Goal: Task Accomplishment & Management: Complete application form

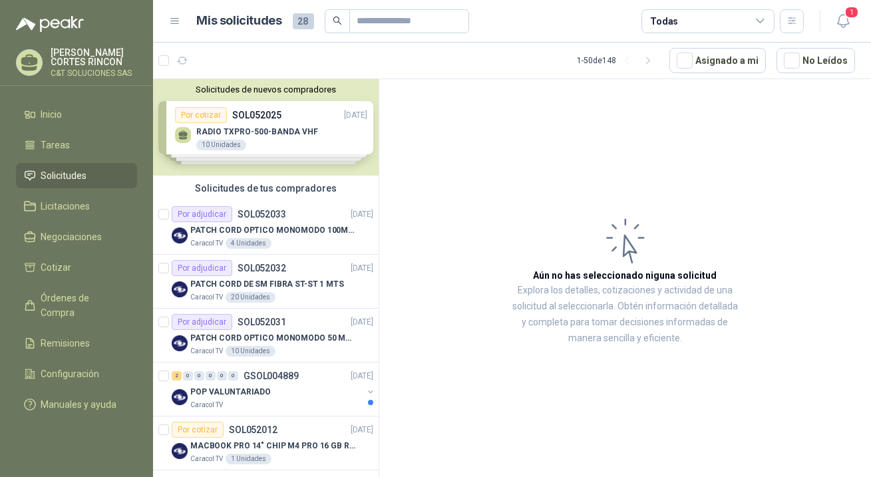
click at [53, 172] on span "Solicitudes" at bounding box center [64, 175] width 46 height 15
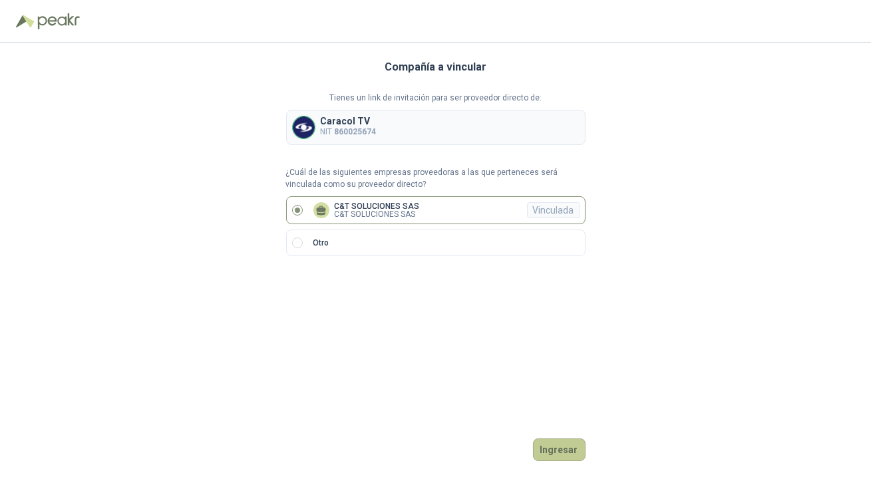
click at [573, 453] on button "Ingresar" at bounding box center [559, 450] width 53 height 23
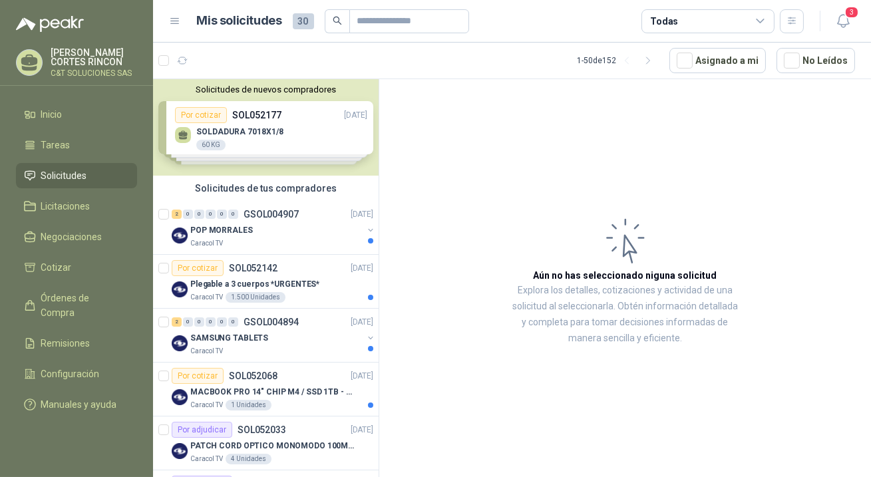
click at [63, 174] on span "Solicitudes" at bounding box center [64, 175] width 46 height 15
click at [203, 264] on div "Por cotizar" at bounding box center [198, 268] width 52 height 16
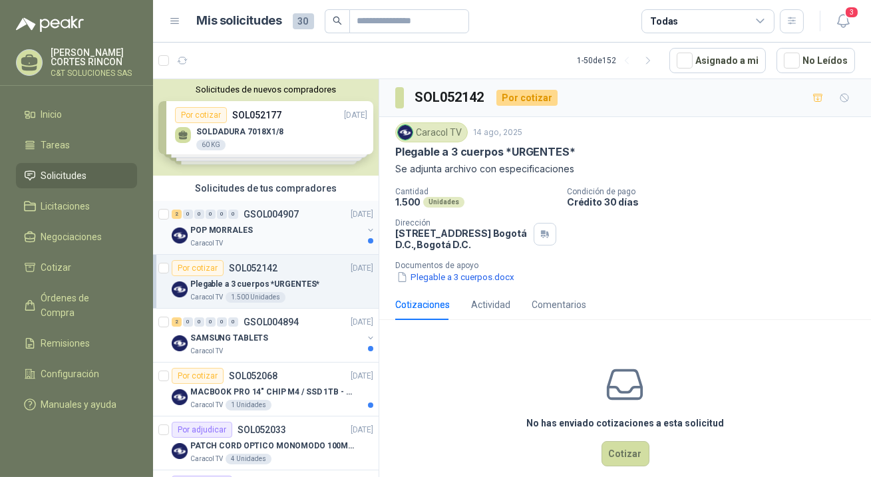
click at [213, 224] on p "POP MORRALES" at bounding box center [221, 230] width 63 height 13
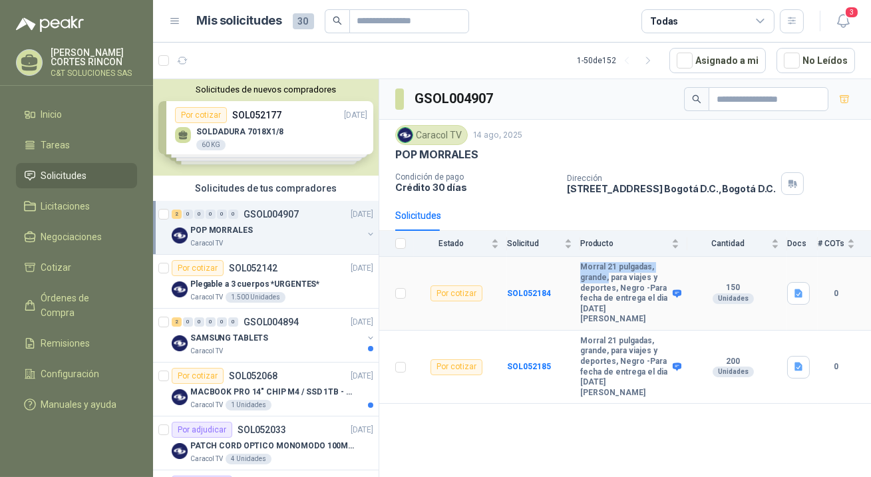
drag, startPoint x: 580, startPoint y: 266, endPoint x: 610, endPoint y: 274, distance: 31.0
click at [610, 274] on b "Morral 21 pulgadas, grande, para viajes y deportes, Negro -Para fecha de entreg…" at bounding box center [624, 293] width 89 height 63
copy b "Morral 21 pulgadas, grande,"
click at [520, 289] on b "SOL052184" at bounding box center [529, 293] width 44 height 9
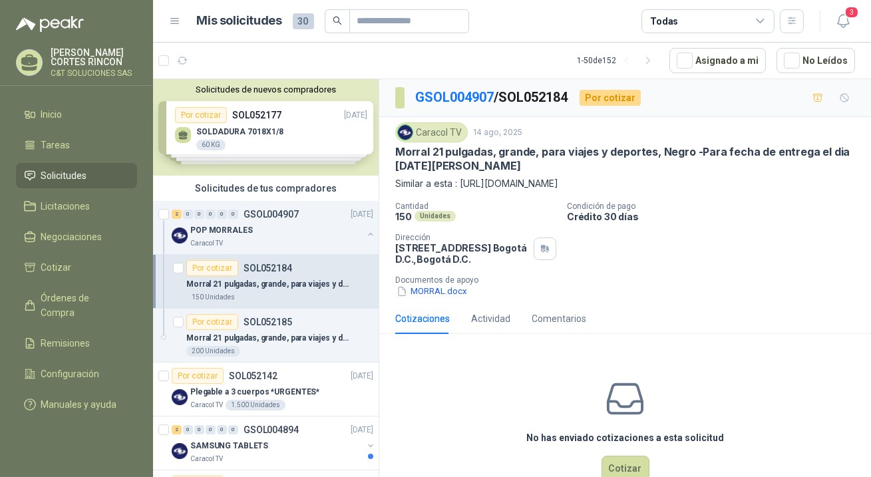
drag, startPoint x: 456, startPoint y: 183, endPoint x: 558, endPoint y: 186, distance: 101.9
click at [558, 186] on p "Similar a esta : [URL][DOMAIN_NAME]" at bounding box center [625, 183] width 460 height 15
copy p "[URL][DOMAIN_NAME]"
click at [620, 465] on button "Cotizar" at bounding box center [626, 468] width 48 height 25
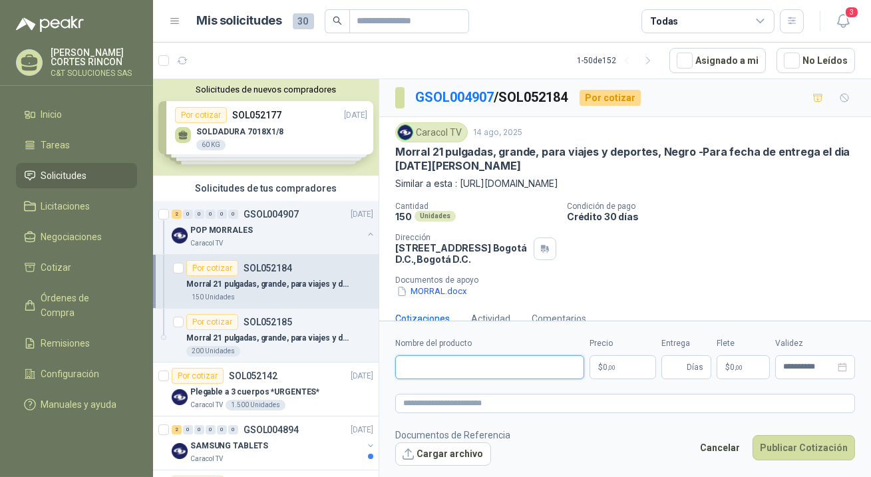
click at [465, 363] on input "Nombre del producto" at bounding box center [489, 367] width 189 height 24
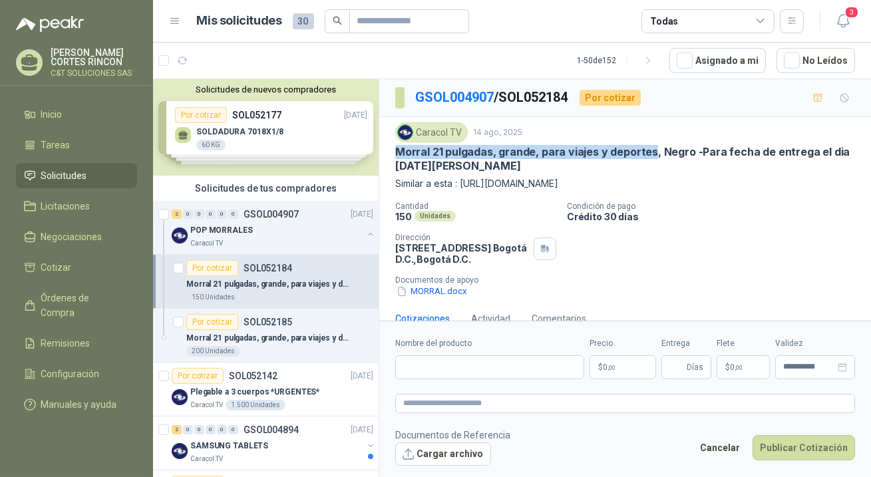
drag, startPoint x: 394, startPoint y: 149, endPoint x: 658, endPoint y: 155, distance: 264.4
click at [658, 155] on div "Caracol TV [DATE] Morral 21 pulgadas, grande, para viajes y deportes, Negro -Pa…" at bounding box center [625, 210] width 492 height 186
copy p "Morral 21 pulgadas, grande, para viajes y deportes"
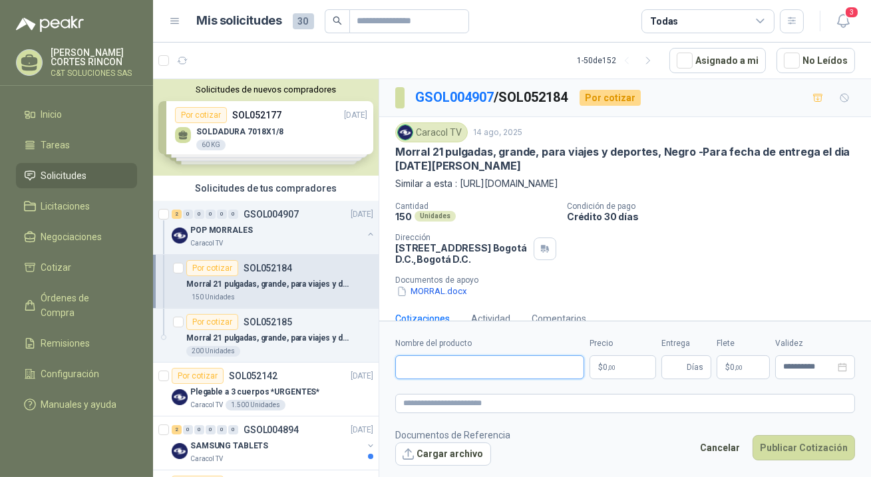
click at [459, 365] on input "Nombre del producto" at bounding box center [489, 367] width 189 height 24
paste input "**********"
type input "**********"
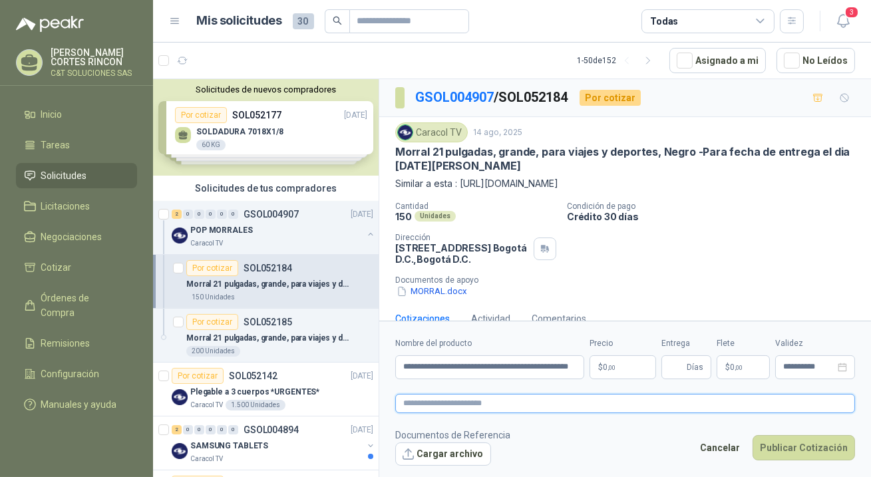
click at [444, 403] on textarea at bounding box center [625, 403] width 460 height 19
paste textarea "**********"
type textarea "**********"
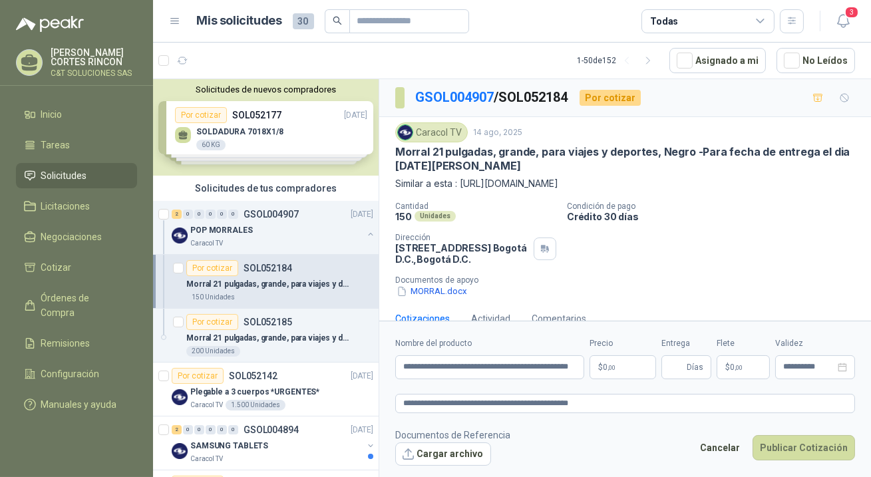
click at [618, 361] on p "$ 0 ,00" at bounding box center [623, 367] width 67 height 24
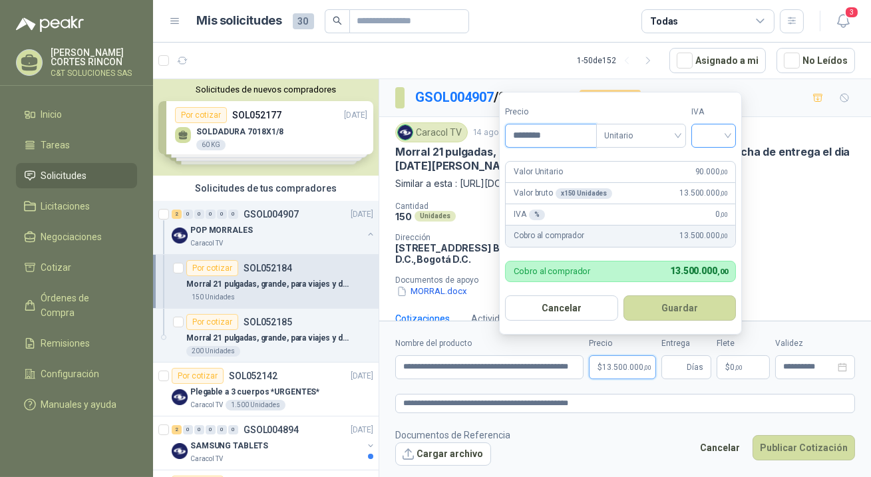
type input "********"
click at [729, 138] on input "search" at bounding box center [714, 134] width 29 height 20
click at [718, 164] on div "19%" at bounding box center [717, 163] width 25 height 15
click at [680, 307] on button "Guardar" at bounding box center [682, 308] width 115 height 25
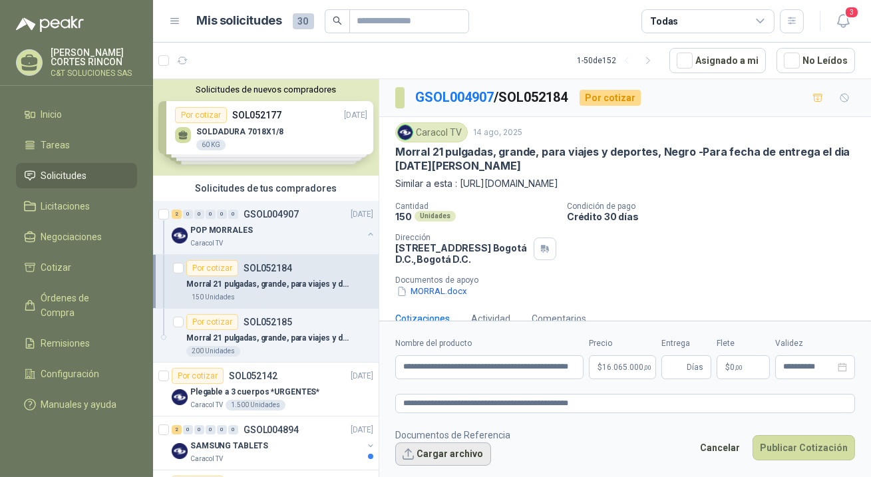
click at [459, 455] on button "Cargar archivo" at bounding box center [443, 455] width 96 height 24
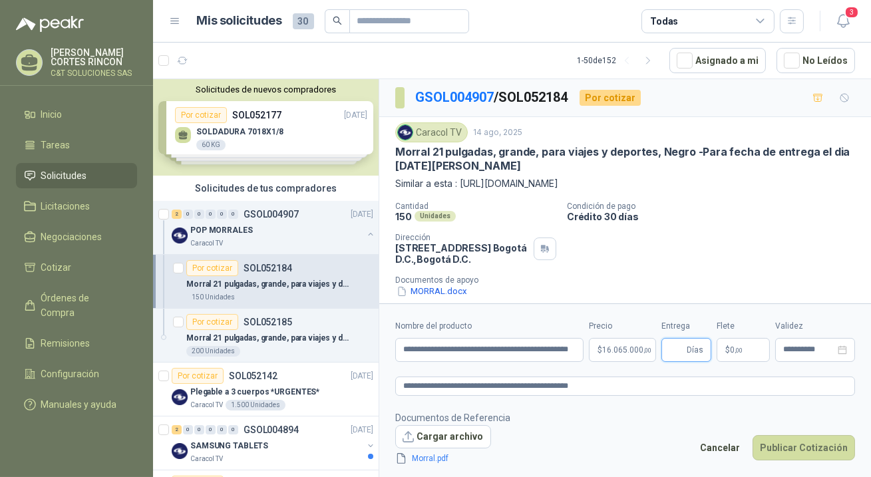
click at [680, 351] on input "Entrega" at bounding box center [677, 350] width 15 height 23
type input "*"
click at [780, 453] on button "Publicar Cotización" at bounding box center [804, 447] width 103 height 25
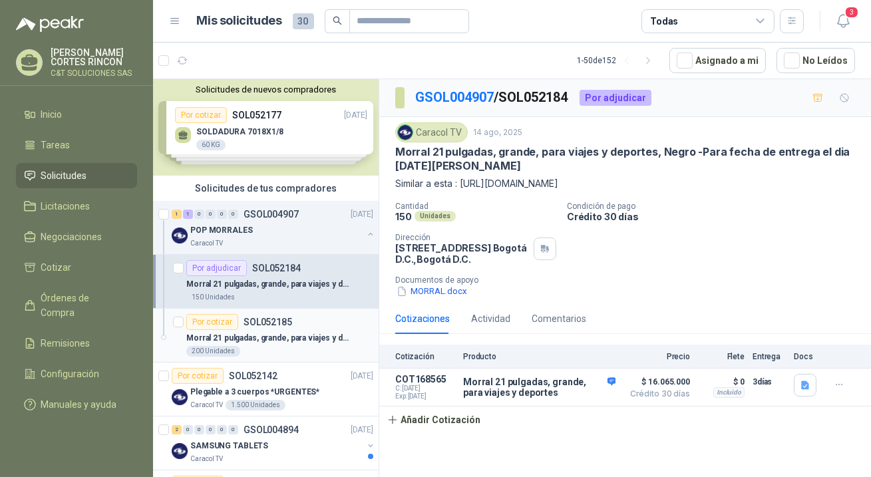
click at [216, 315] on div "Por cotizar" at bounding box center [212, 322] width 52 height 16
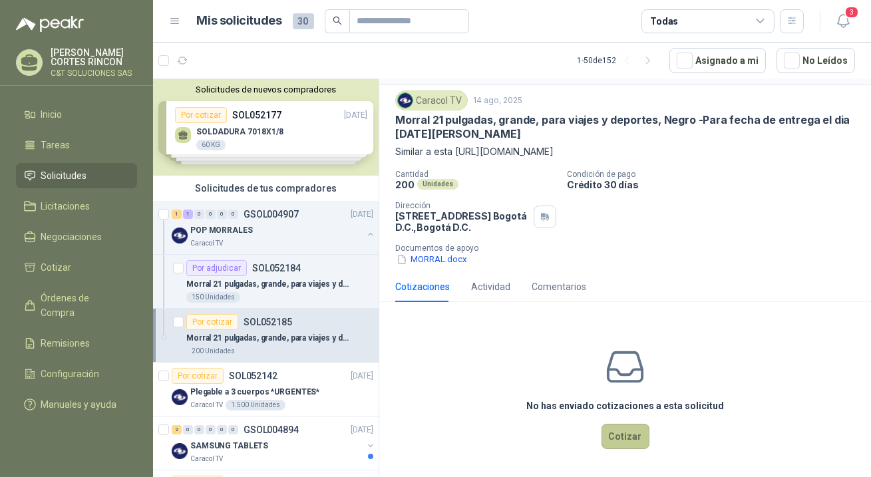
click at [634, 439] on button "Cotizar" at bounding box center [626, 436] width 48 height 25
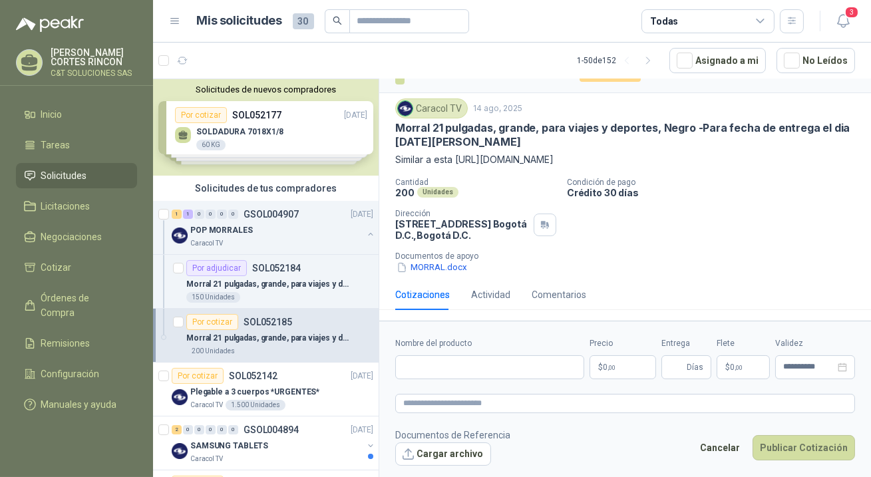
scroll to position [23, 0]
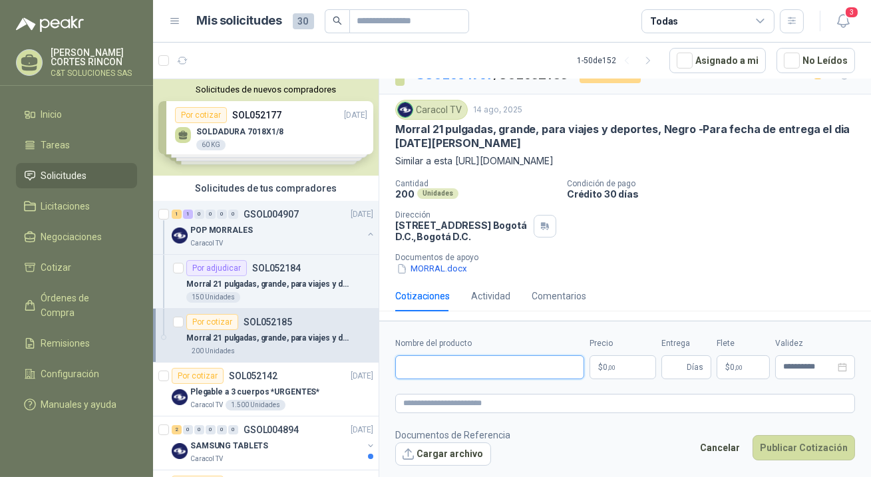
click at [424, 373] on input "Nombre del producto" at bounding box center [489, 367] width 189 height 24
paste input "**********"
type input "**********"
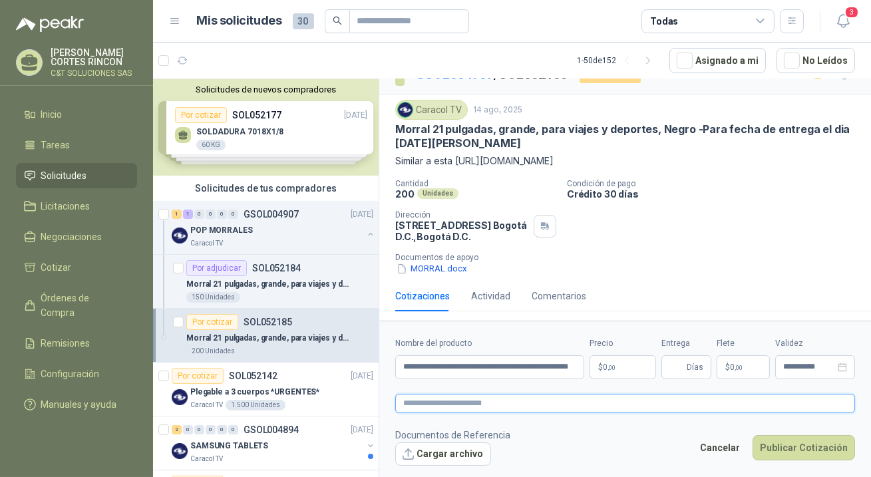
scroll to position [0, 0]
click at [431, 401] on textarea at bounding box center [625, 403] width 460 height 19
paste textarea "**********"
type textarea "**********"
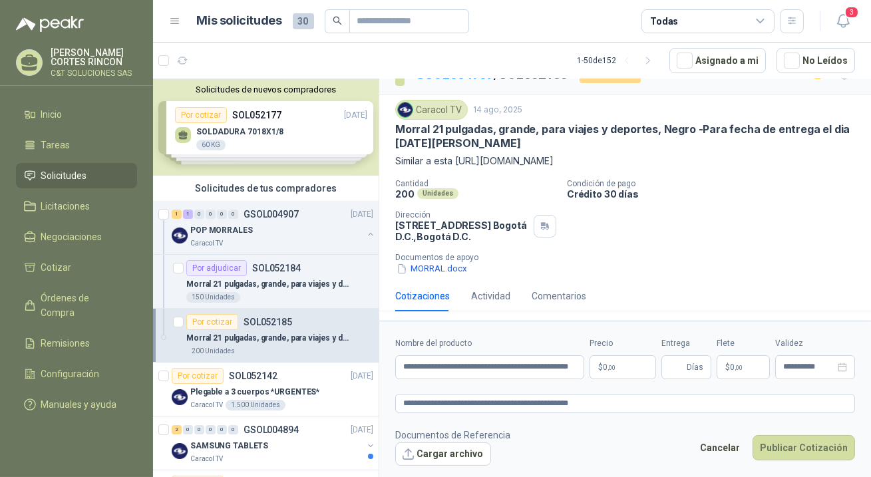
click at [612, 369] on span ",00" at bounding box center [612, 367] width 8 height 7
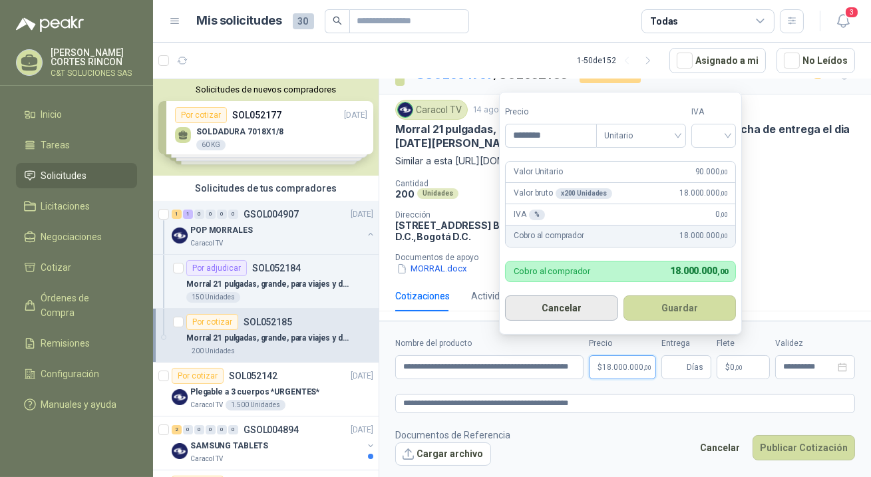
click at [551, 304] on button "Cancelar" at bounding box center [561, 308] width 113 height 25
type input "***"
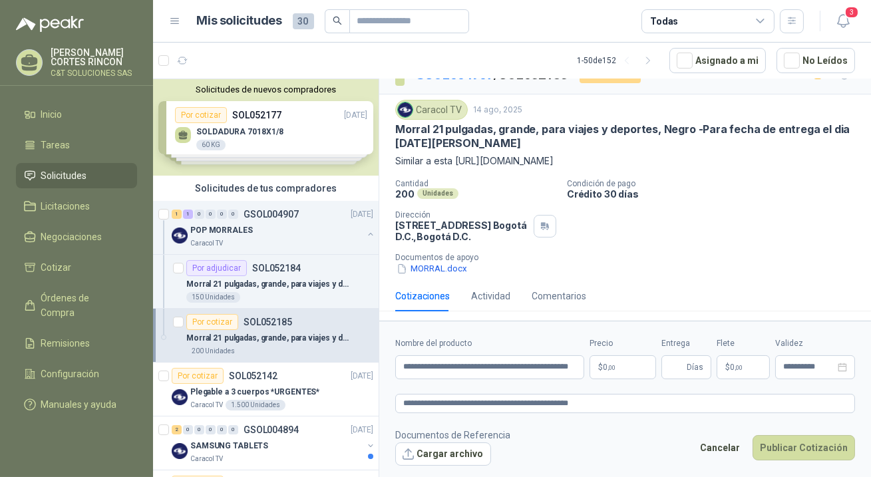
drag, startPoint x: 396, startPoint y: 159, endPoint x: 551, endPoint y: 166, distance: 154.6
click at [551, 166] on p "Similar a esta [URL][DOMAIN_NAME]" at bounding box center [625, 161] width 460 height 15
copy p "Similar a esta [URL][DOMAIN_NAME]"
click at [507, 180] on p "Cantidad" at bounding box center [475, 183] width 161 height 9
drag, startPoint x: 475, startPoint y: 158, endPoint x: 550, endPoint y: 163, distance: 74.7
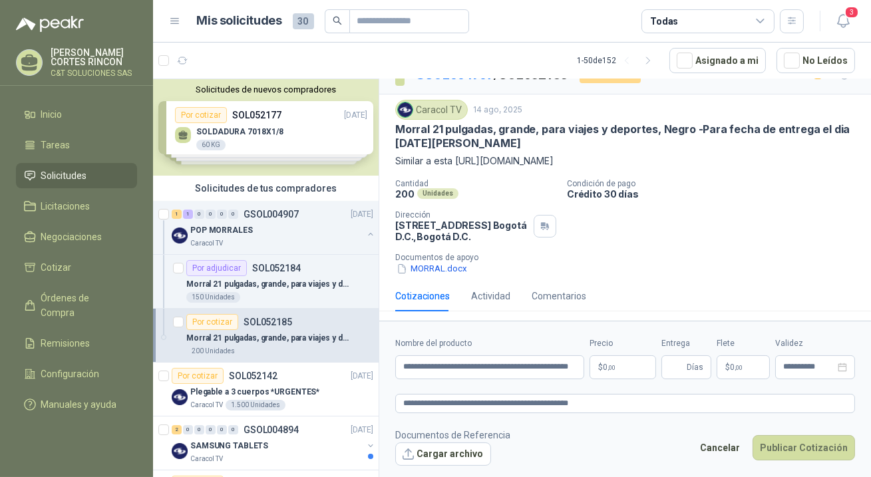
click at [550, 163] on p "Similar a esta [URL][DOMAIN_NAME]" at bounding box center [625, 161] width 460 height 15
copy p "//[DOMAIN_NAME][URL]"
click at [521, 188] on div "200 Unidades" at bounding box center [475, 193] width 161 height 11
drag, startPoint x: 451, startPoint y: 159, endPoint x: 559, endPoint y: 161, distance: 107.9
click at [559, 161] on p "Similar a esta [URL][DOMAIN_NAME]" at bounding box center [625, 161] width 460 height 15
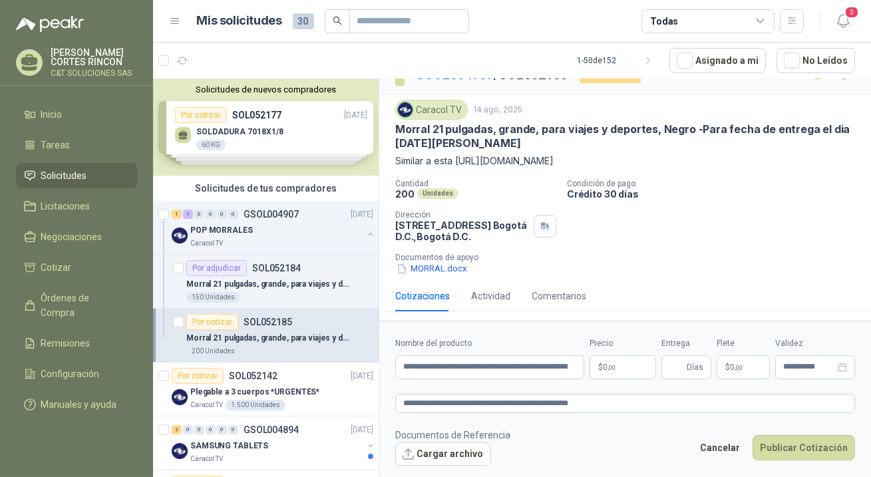
copy p "[URL][DOMAIN_NAME]"
click at [224, 266] on div "Por adjudicar" at bounding box center [216, 268] width 61 height 16
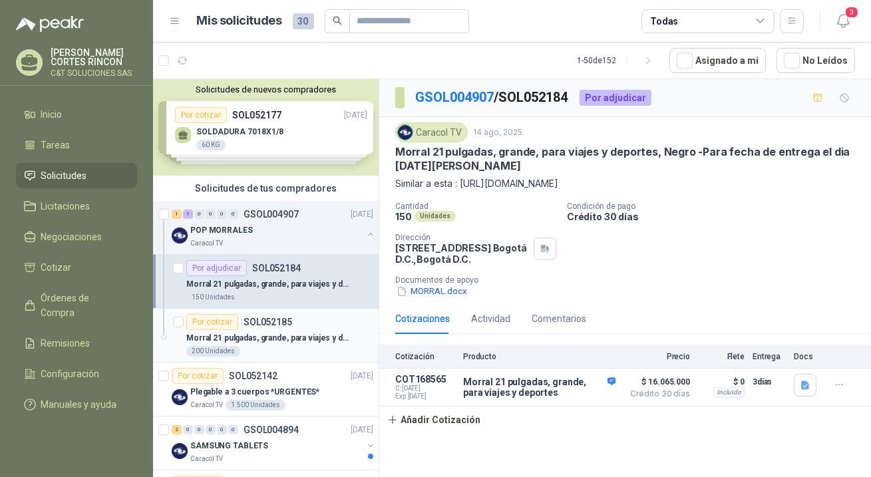
click at [228, 322] on div "Por cotizar" at bounding box center [212, 322] width 52 height 16
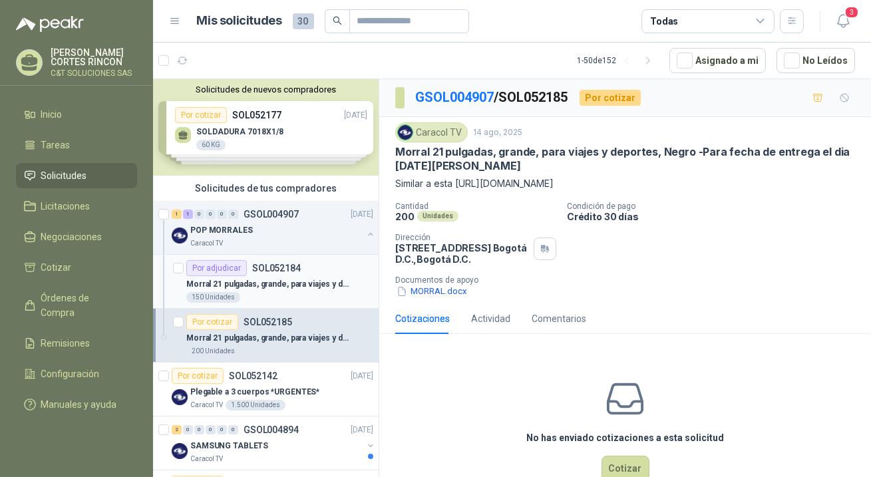
click at [226, 264] on div "Por adjudicar" at bounding box center [216, 268] width 61 height 16
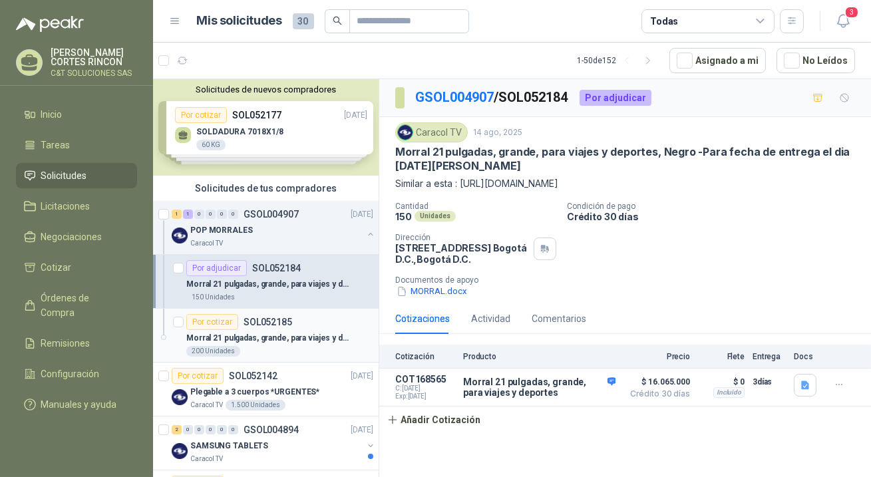
click at [233, 319] on div "Por cotizar" at bounding box center [212, 322] width 52 height 16
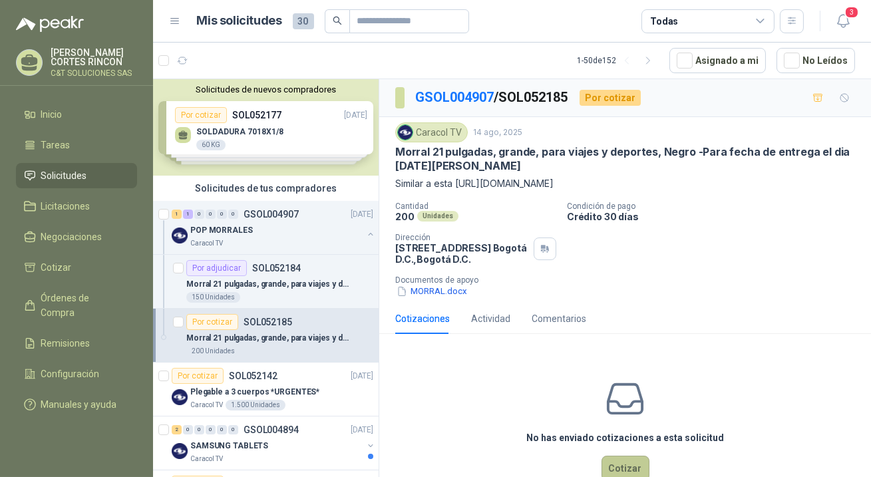
click at [606, 459] on button "Cotizar" at bounding box center [626, 468] width 48 height 25
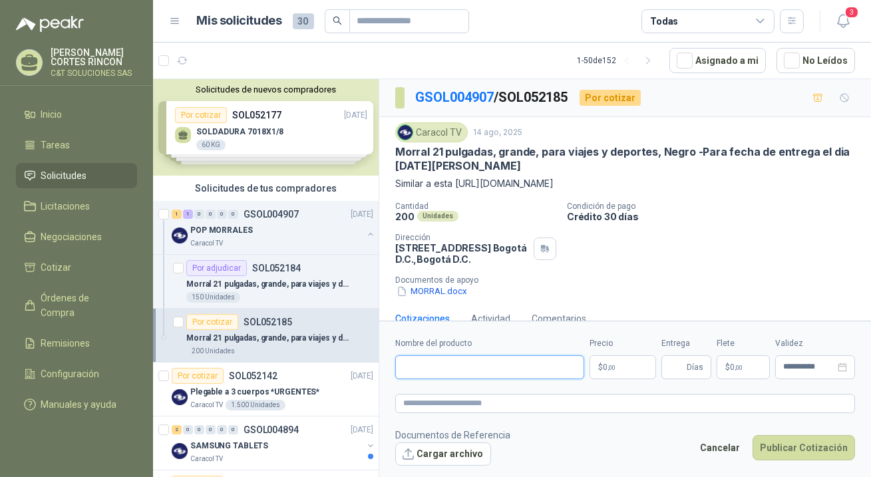
click at [465, 363] on input "Nombre del producto" at bounding box center [489, 367] width 189 height 24
paste input "**********"
drag, startPoint x: 490, startPoint y: 369, endPoint x: 404, endPoint y: 365, distance: 86.0
click at [404, 365] on input "**********" at bounding box center [489, 367] width 189 height 24
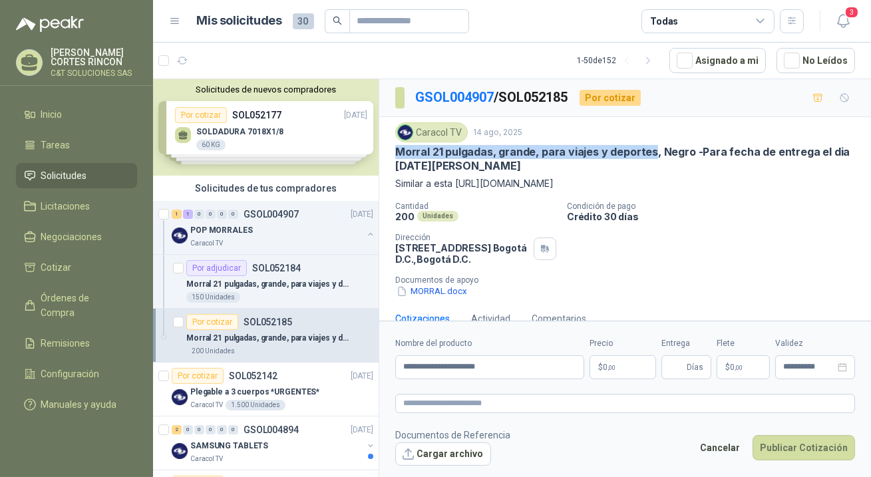
drag, startPoint x: 396, startPoint y: 152, endPoint x: 659, endPoint y: 155, distance: 263.0
click at [659, 155] on p "Morral 21 pulgadas, grande, para viajes y deportes, Negro -Para fecha de entreg…" at bounding box center [625, 159] width 460 height 29
copy p "Morral 21 pulgadas, grande, para viajes y deportes"
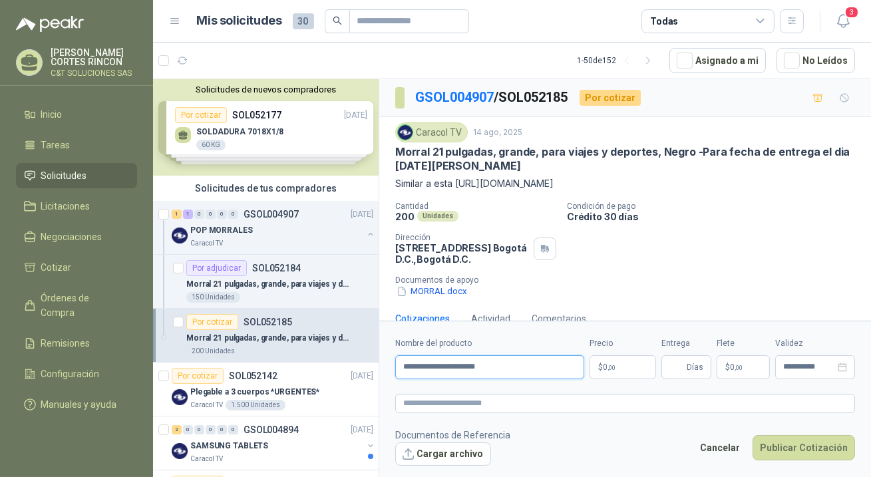
drag, startPoint x: 399, startPoint y: 367, endPoint x: 513, endPoint y: 364, distance: 114.5
click at [513, 364] on input "**********" at bounding box center [489, 367] width 189 height 24
paste input "**********"
type input "**********"
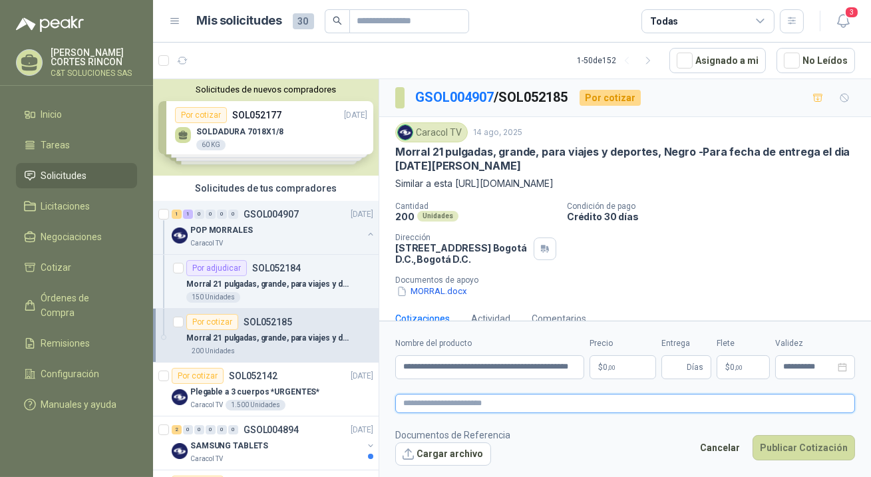
click at [429, 406] on textarea at bounding box center [625, 403] width 460 height 19
paste textarea "**********"
type textarea "**********"
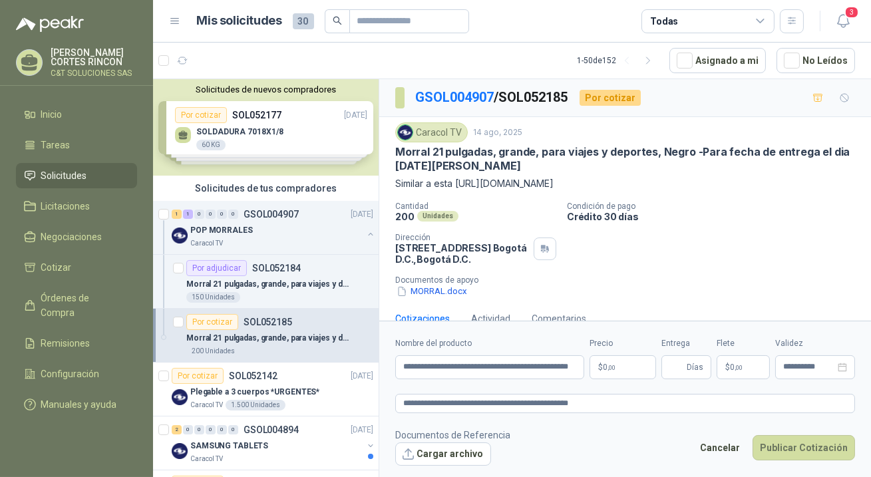
click at [608, 365] on span ",00" at bounding box center [612, 367] width 8 height 7
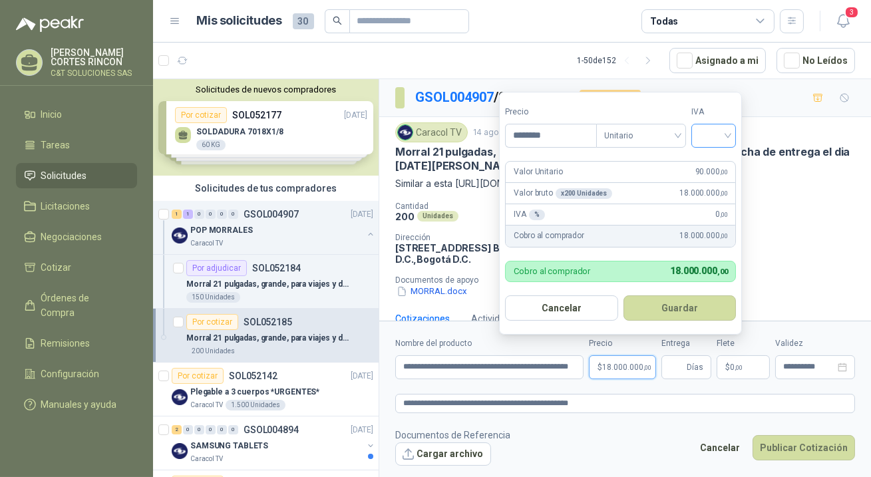
type input "********"
click at [707, 133] on input "search" at bounding box center [714, 134] width 29 height 20
click at [717, 162] on div "19%" at bounding box center [717, 163] width 25 height 15
click at [692, 308] on button "Guardar" at bounding box center [682, 308] width 115 height 25
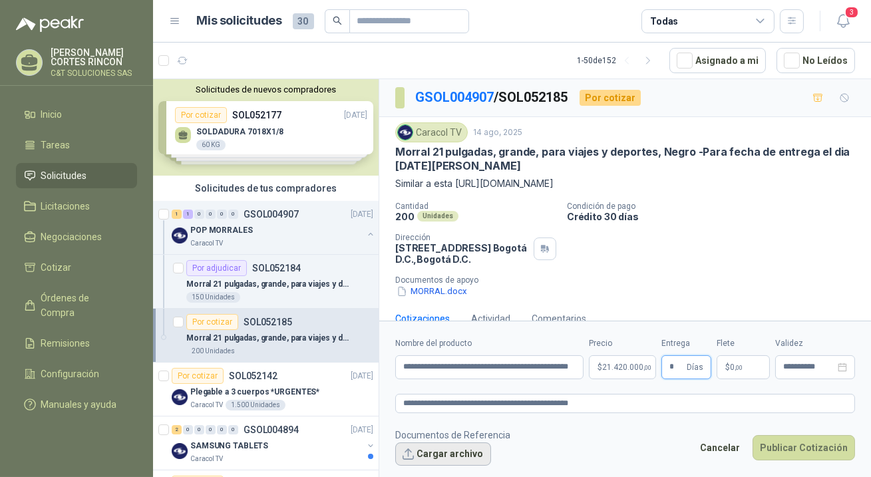
type input "*"
click at [430, 457] on button "Cargar archivo" at bounding box center [443, 455] width 96 height 24
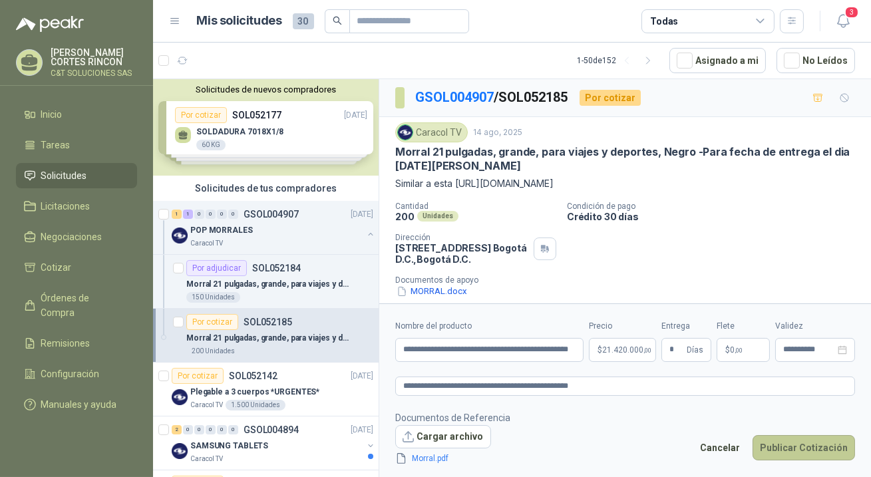
click at [784, 448] on button "Publicar Cotización" at bounding box center [804, 447] width 103 height 25
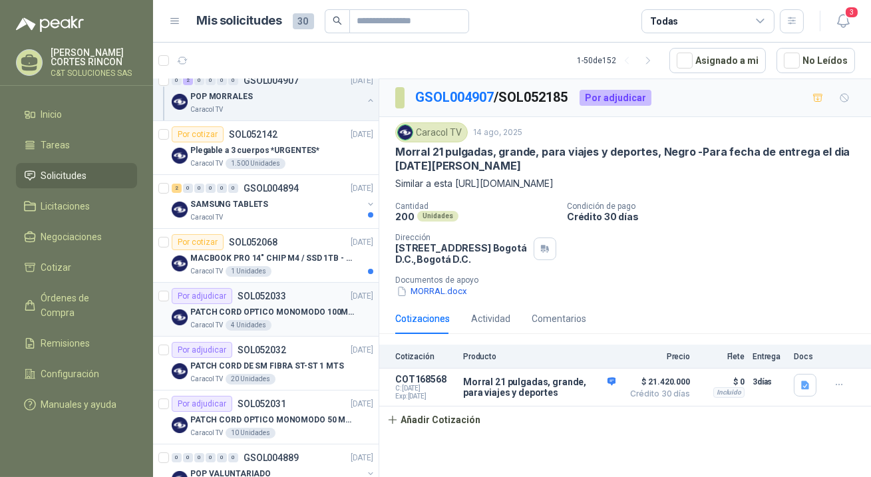
scroll to position [181, 0]
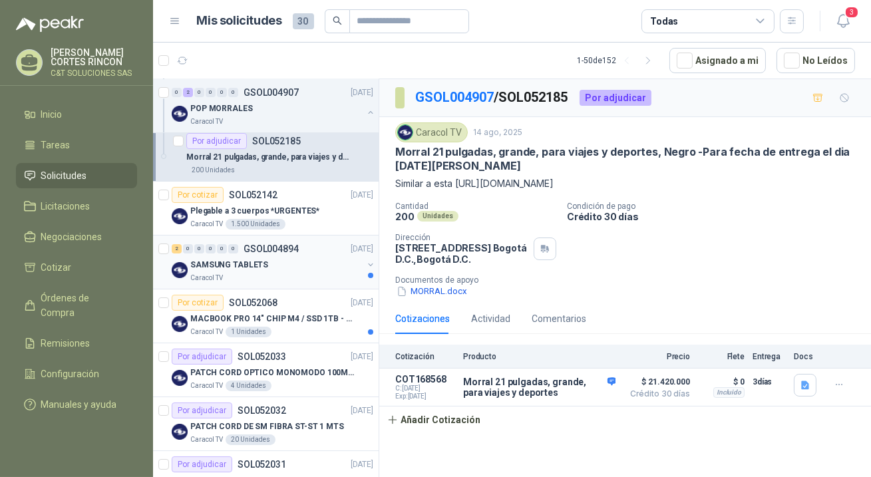
click at [209, 262] on p "SAMSUNG TABLETS" at bounding box center [229, 265] width 78 height 13
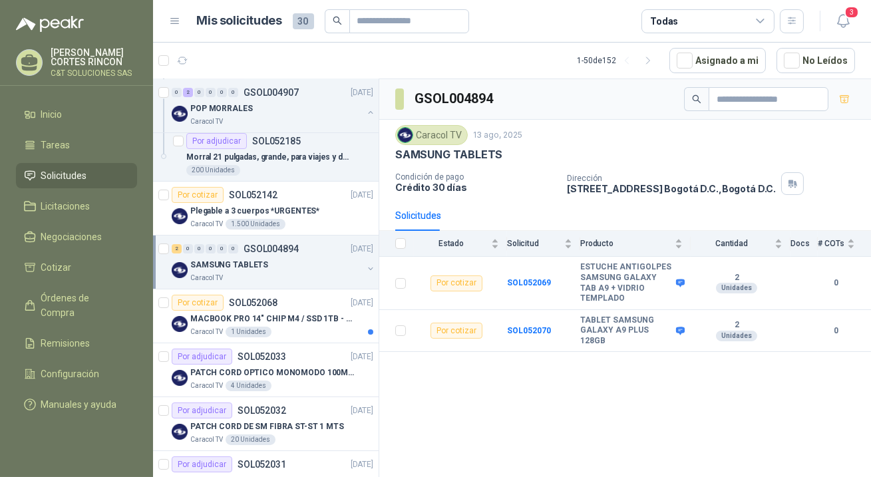
click at [63, 175] on span "Solicitudes" at bounding box center [64, 175] width 46 height 15
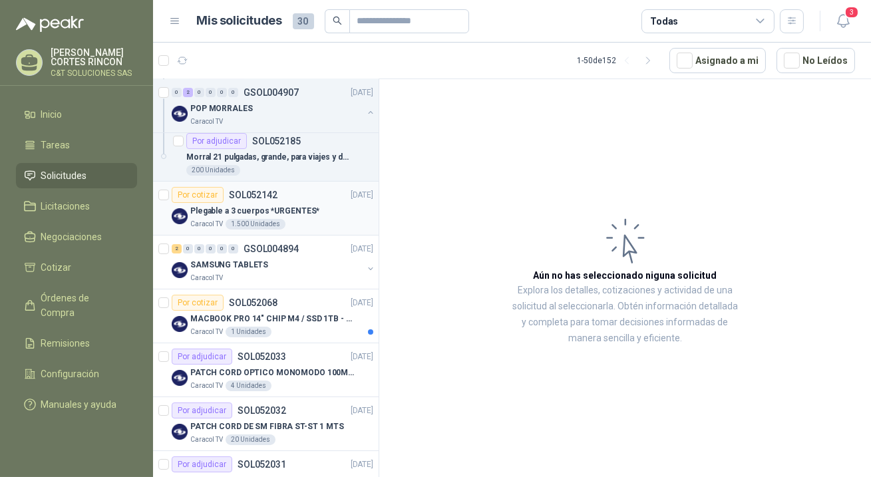
click at [218, 207] on p "Plegable a 3 cuerpos *URGENTES*" at bounding box center [254, 211] width 129 height 13
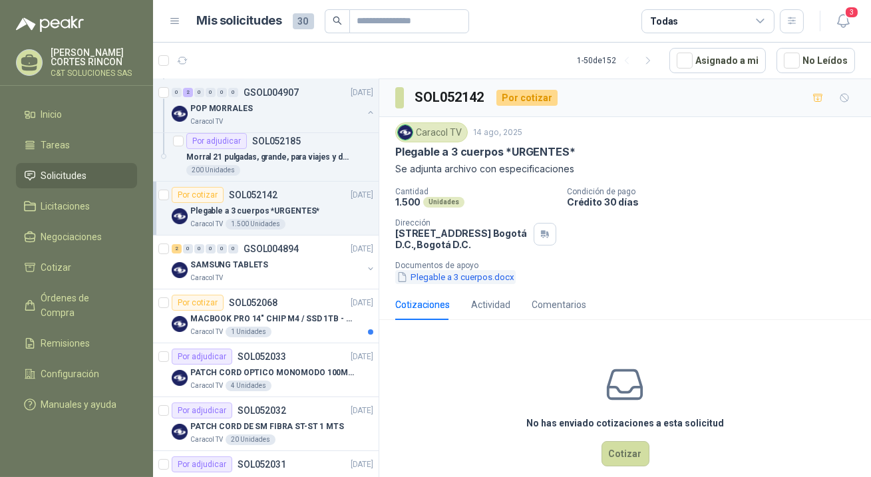
click at [437, 277] on button "Plegable a 3 cuerpos.docx" at bounding box center [455, 277] width 120 height 14
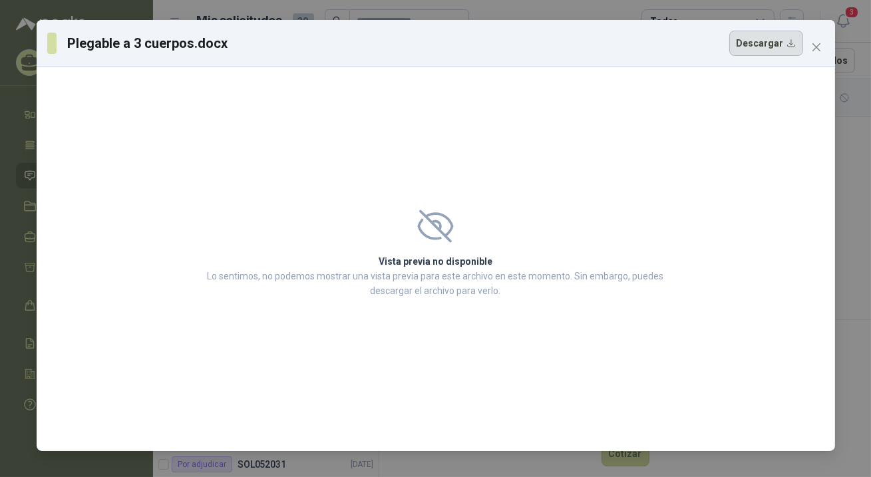
click at [762, 50] on button "Descargar" at bounding box center [767, 43] width 74 height 25
click at [810, 47] on span "Close" at bounding box center [816, 47] width 21 height 11
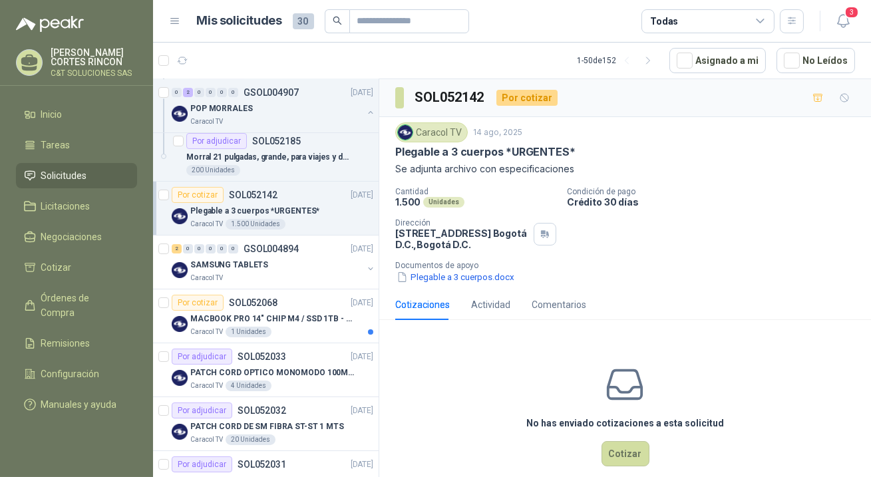
click at [77, 176] on span "Solicitudes" at bounding box center [64, 175] width 46 height 15
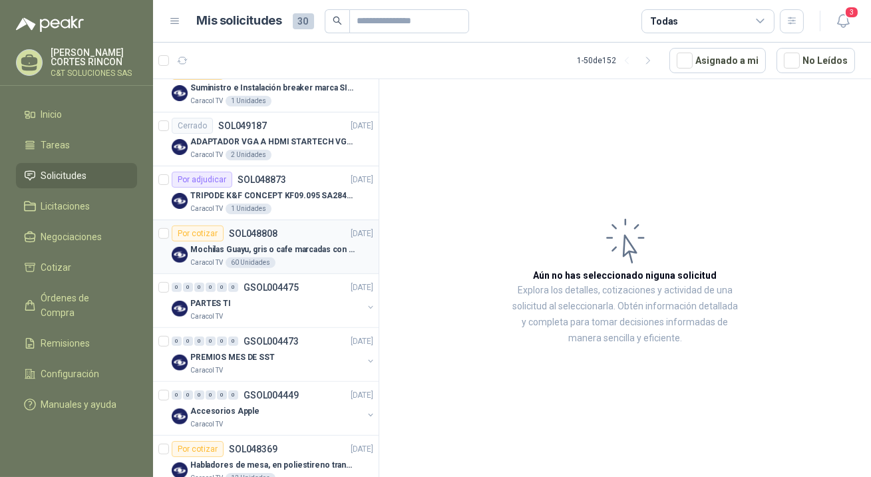
scroll to position [1573, 0]
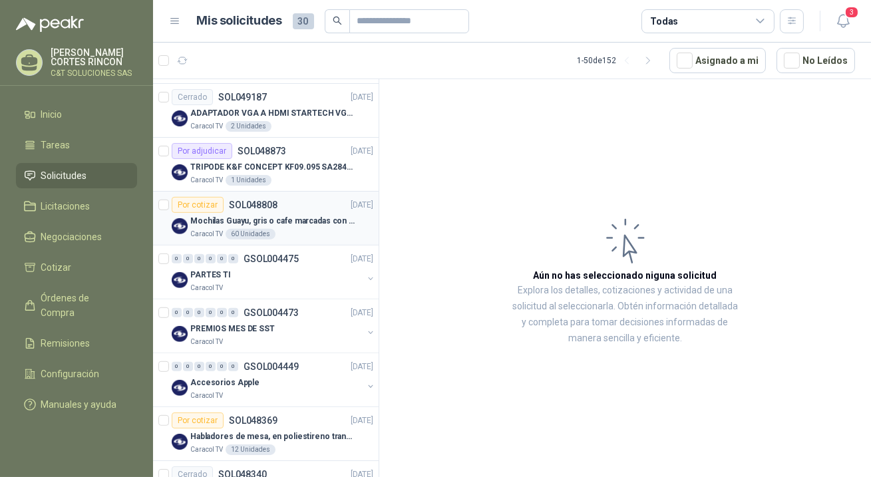
click at [206, 200] on div "Por cotizar" at bounding box center [198, 205] width 52 height 16
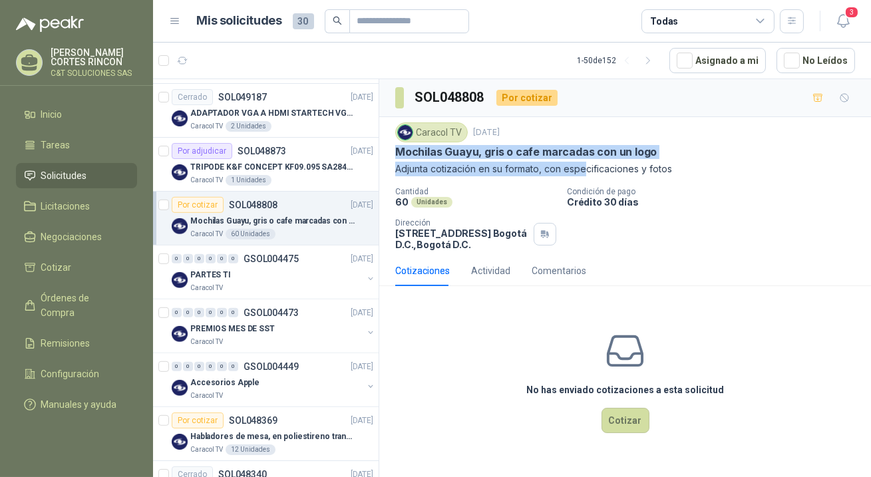
drag, startPoint x: 396, startPoint y: 154, endPoint x: 579, endPoint y: 162, distance: 182.6
click at [579, 162] on div "Caracol TV [DATE] Mochilas Guayu, gris o cafe marcadas con un logo Adjunta coti…" at bounding box center [625, 149] width 460 height 54
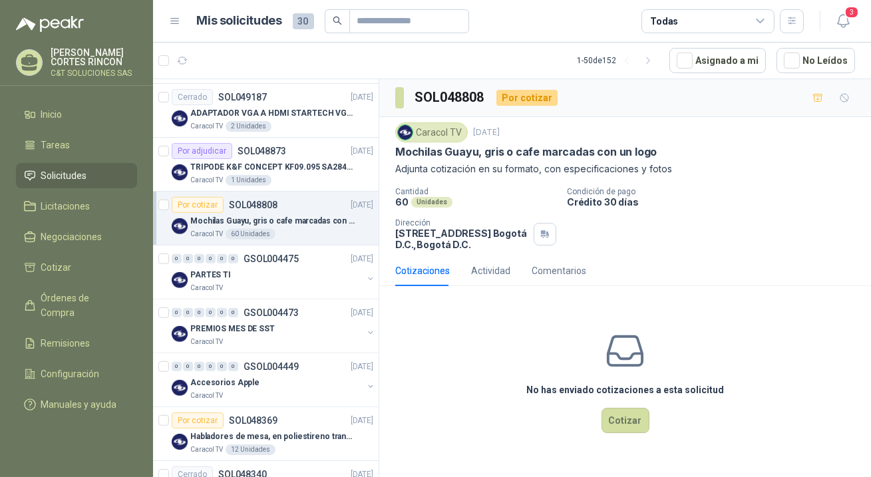
click at [690, 181] on div "Caracol TV [DATE] Mochilas Guayu, gris o cafe marcadas con un logo Adjunta coti…" at bounding box center [625, 186] width 460 height 128
drag, startPoint x: 393, startPoint y: 151, endPoint x: 658, endPoint y: 154, distance: 264.3
click at [658, 154] on div "Caracol TV [DATE] Mochilas Guayu, gris o cafe marcadas con un logo Adjunta coti…" at bounding box center [625, 186] width 492 height 138
copy p "Mochilas Guayu, gris o cafe marcadas con un logo"
